Goal: Find specific page/section: Find specific page/section

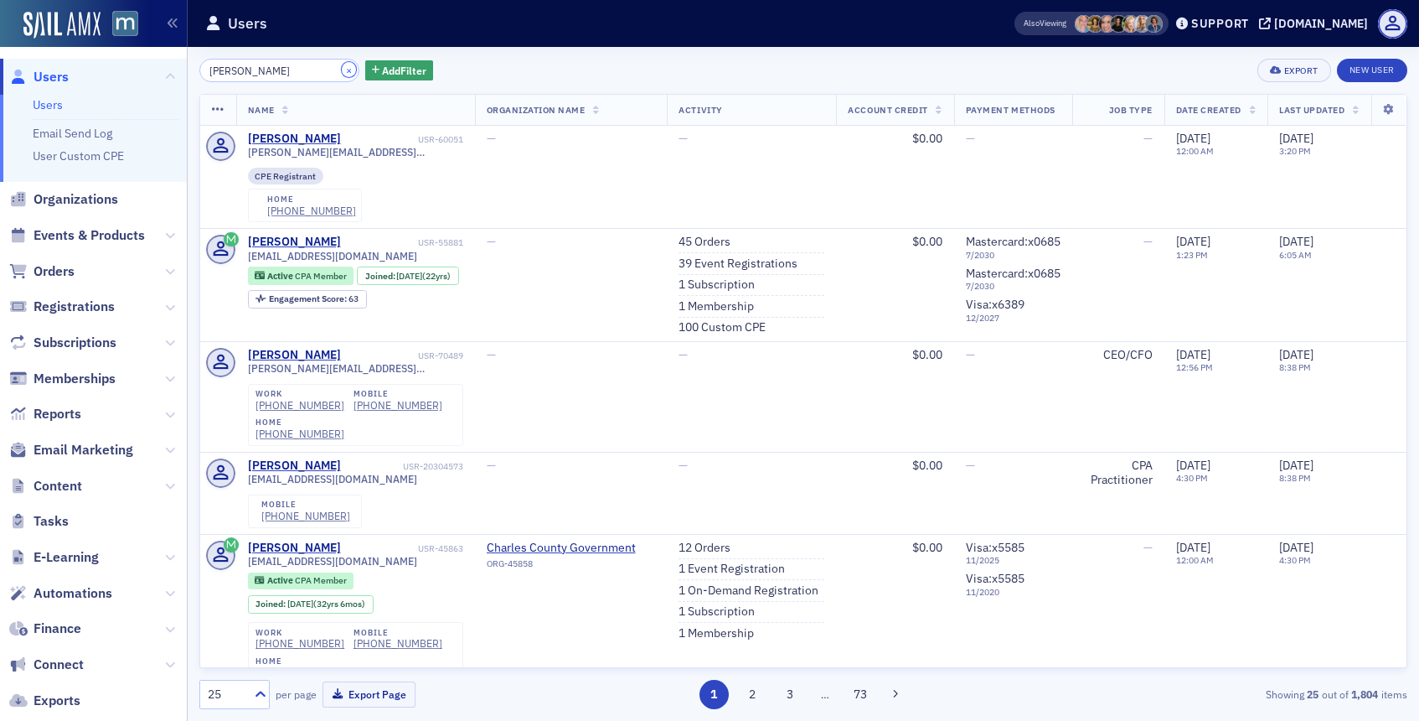
click at [342, 70] on button "×" at bounding box center [349, 69] width 15 height 15
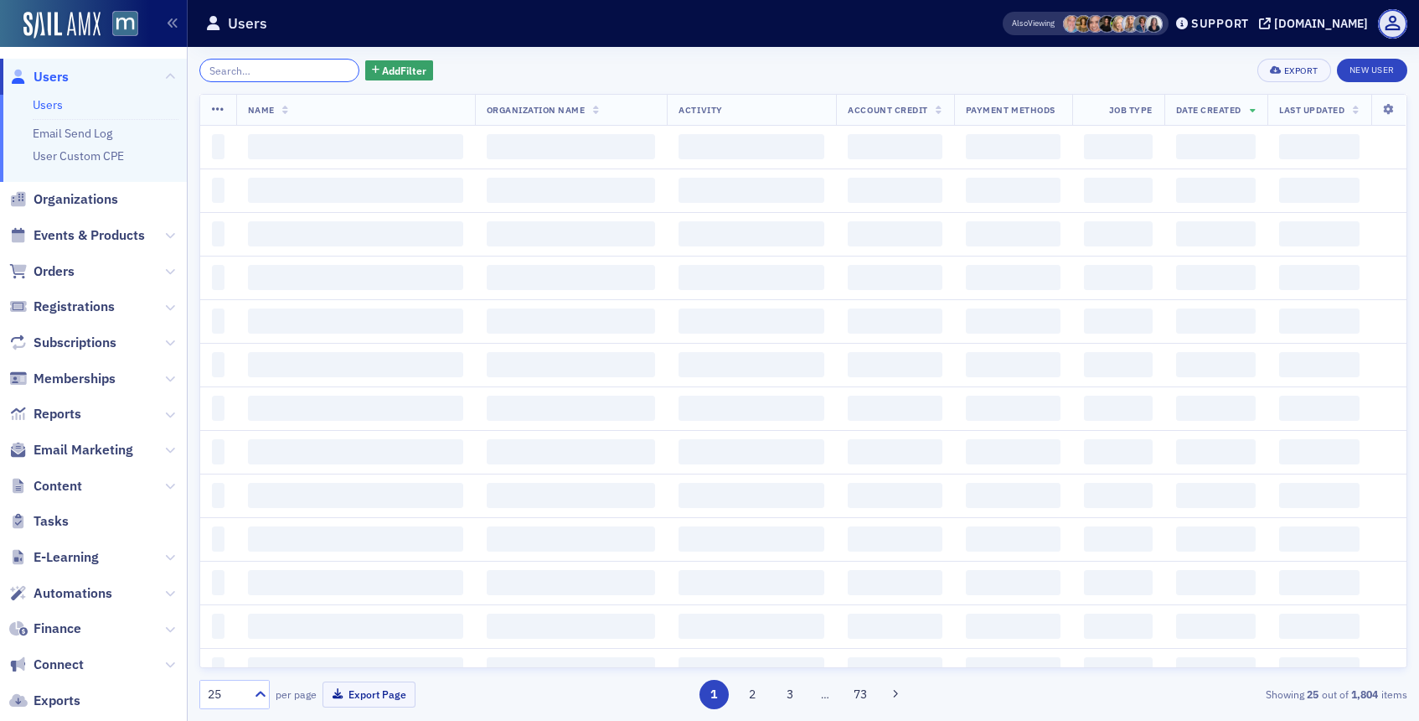
click at [325, 70] on input "search" at bounding box center [279, 70] width 160 height 23
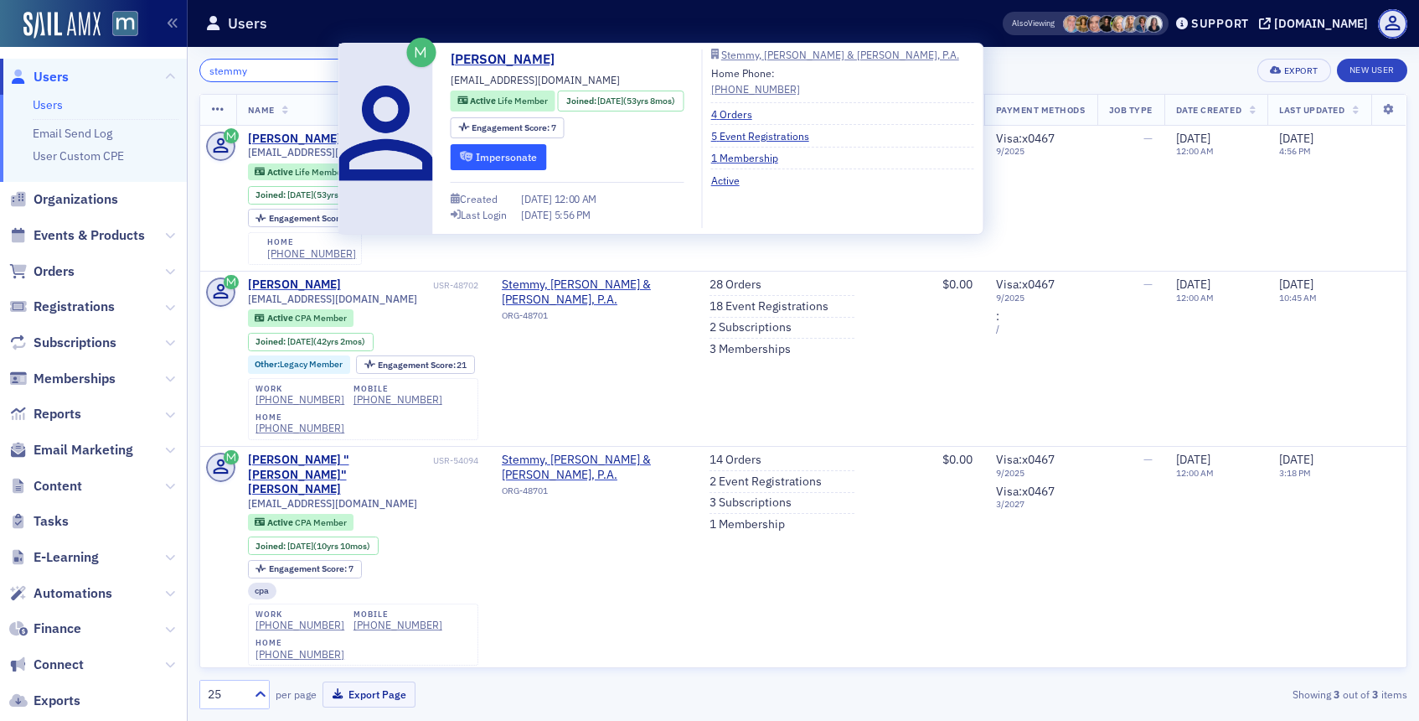
type input "stemmy"
click at [518, 165] on button "Impersonate" at bounding box center [499, 157] width 96 height 26
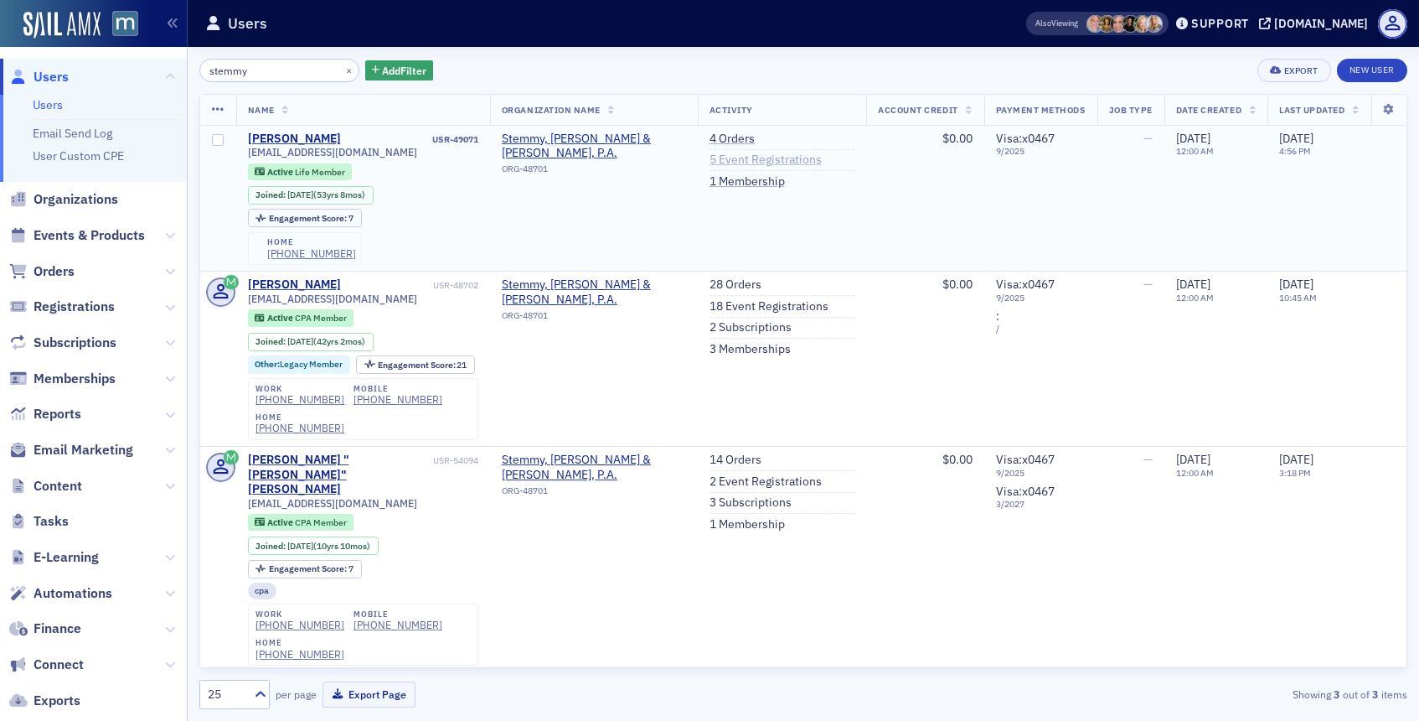
click at [717, 160] on link "5 Event Registrations" at bounding box center [766, 159] width 112 height 15
click at [342, 70] on button "×" at bounding box center [349, 69] width 15 height 15
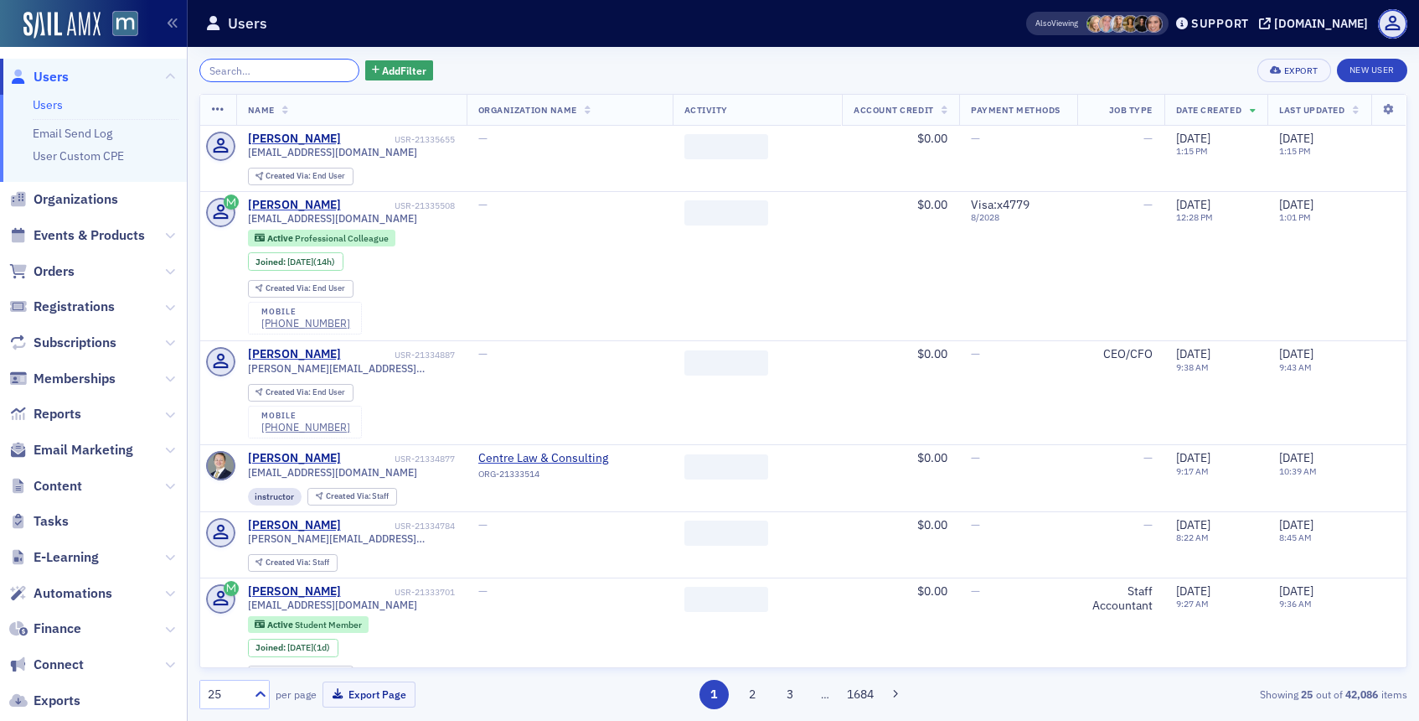
click at [323, 70] on input "search" at bounding box center [279, 70] width 160 height 23
paste input "[EMAIL_ADDRESS][DOMAIN_NAME]"
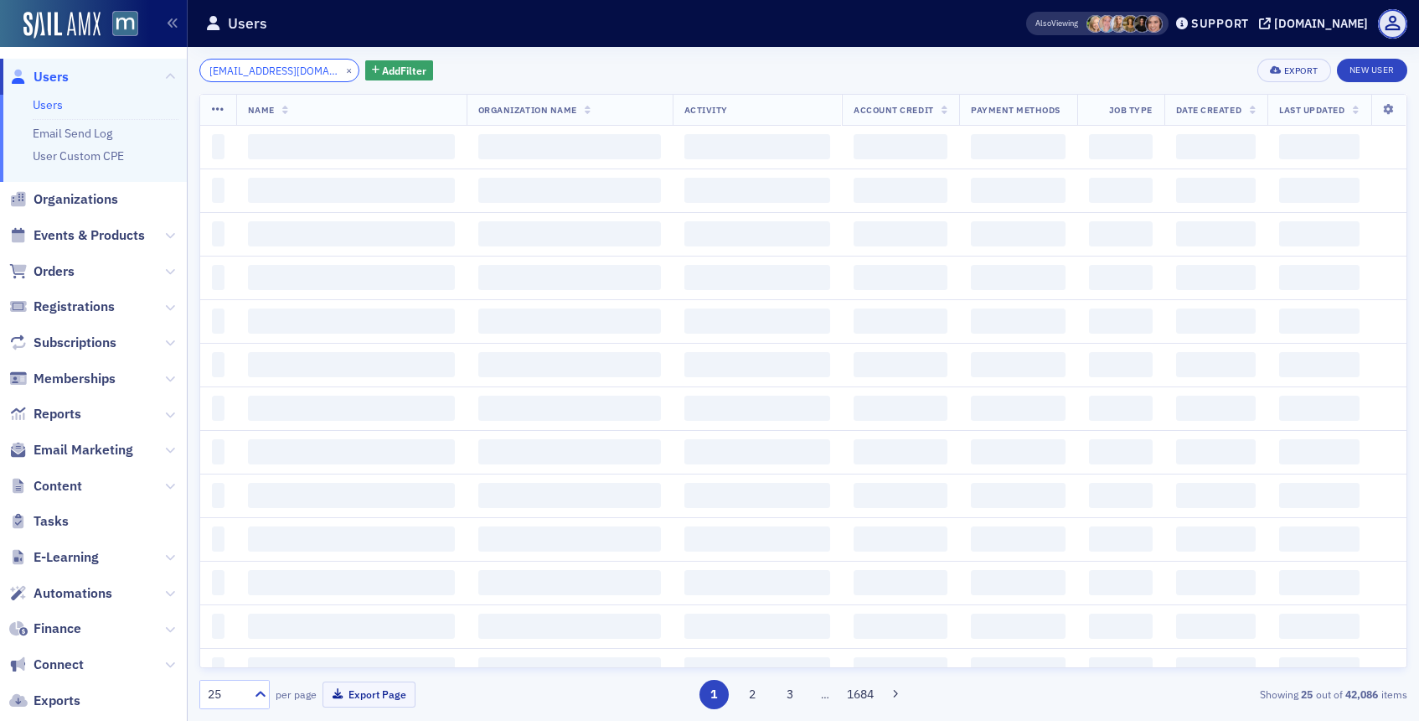
scroll to position [0, 1]
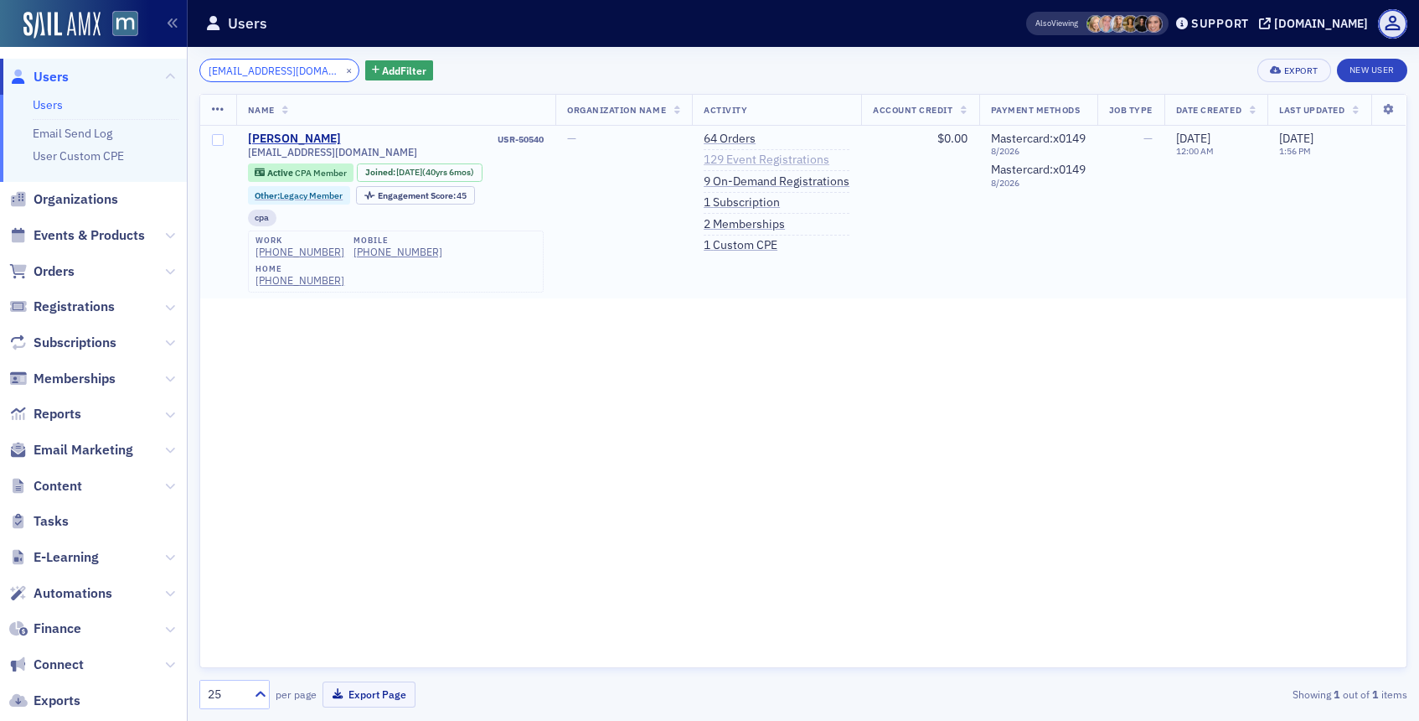
type input "[EMAIL_ADDRESS][DOMAIN_NAME]"
click at [715, 161] on link "129 Event Registrations" at bounding box center [767, 159] width 126 height 15
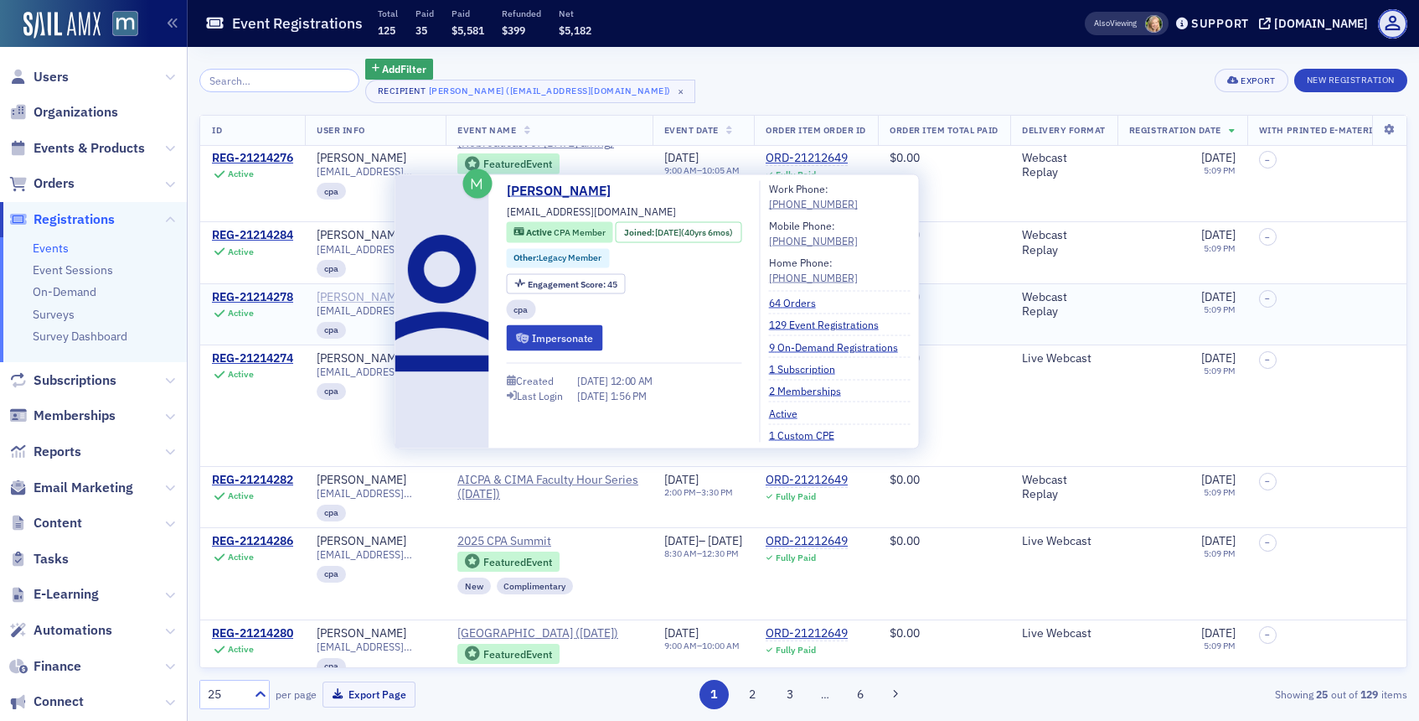
scroll to position [292, 0]
